Goal: Find contact information: Find contact information

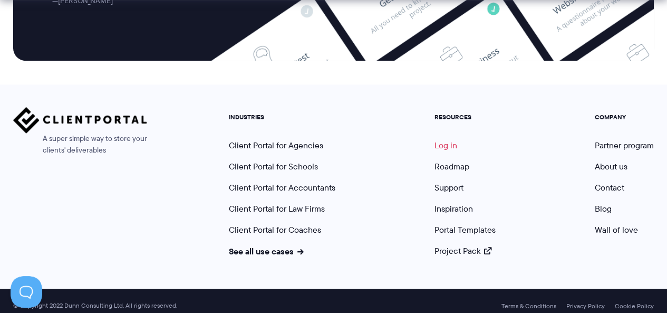
click at [444, 139] on link "Log in" at bounding box center [446, 145] width 23 height 12
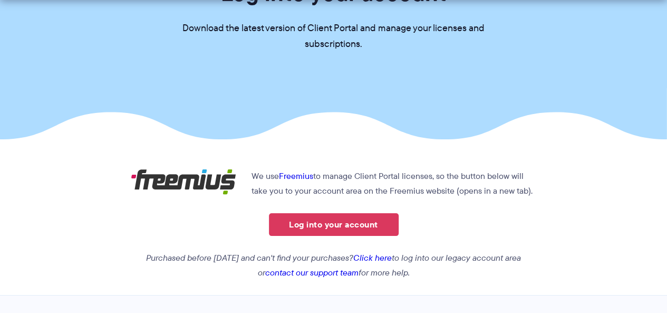
scroll to position [116, 0]
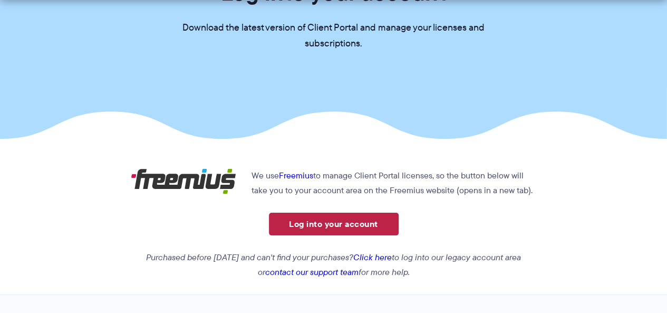
click at [334, 227] on link "Log into your account" at bounding box center [334, 224] width 130 height 23
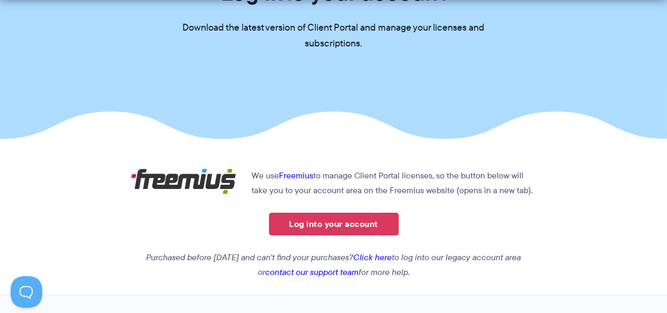
scroll to position [335, 0]
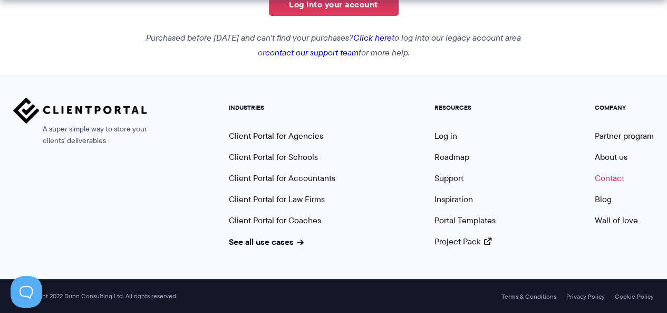
click at [610, 177] on link "Contact" at bounding box center [610, 178] width 30 height 12
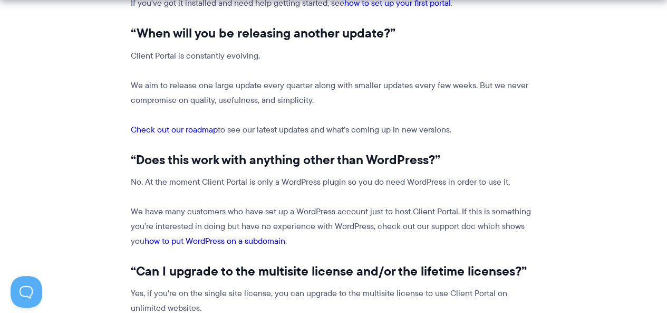
scroll to position [524, 0]
